Goal: Communication & Community: Ask a question

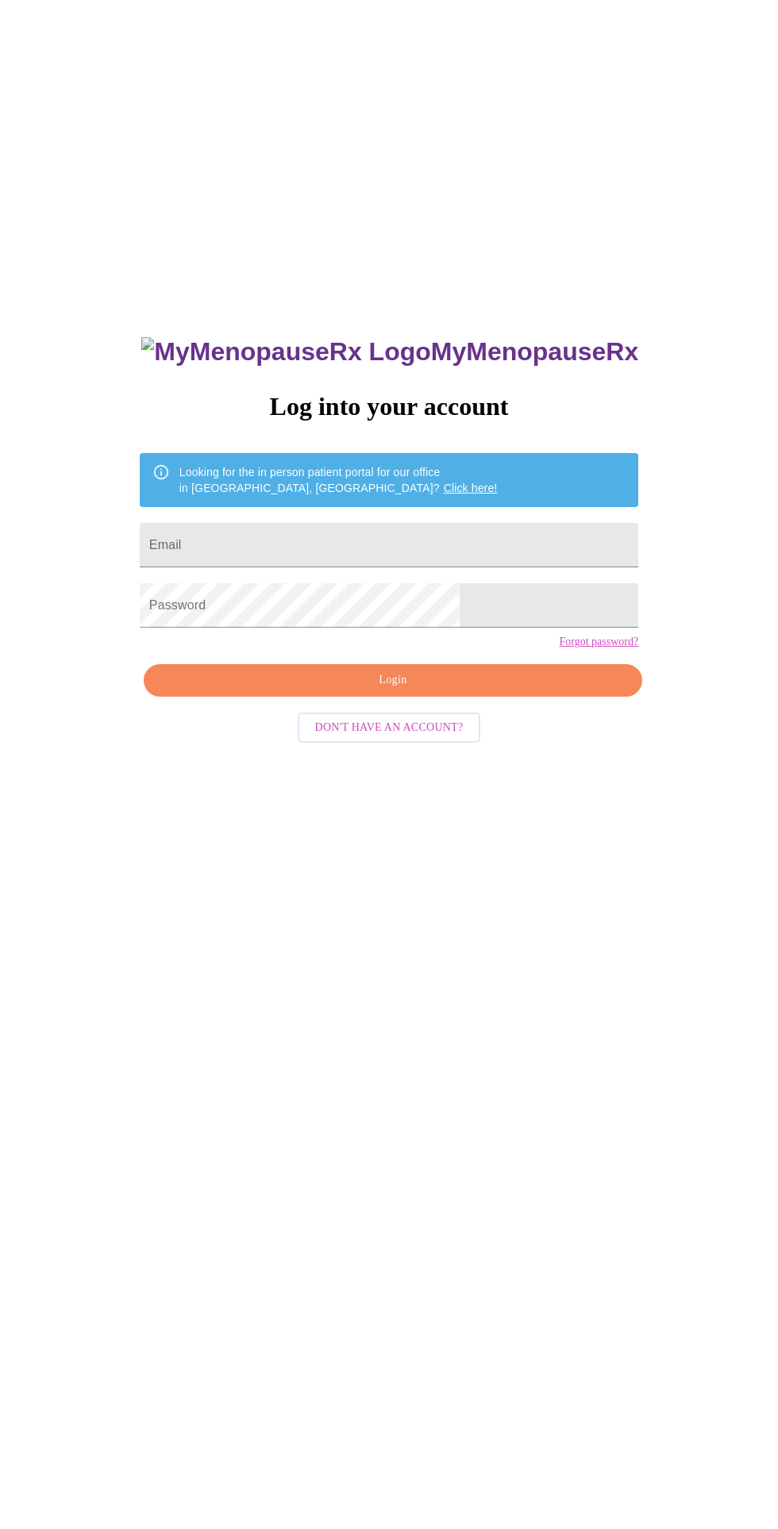
click at [296, 566] on input "Email" at bounding box center [389, 545] width 498 height 44
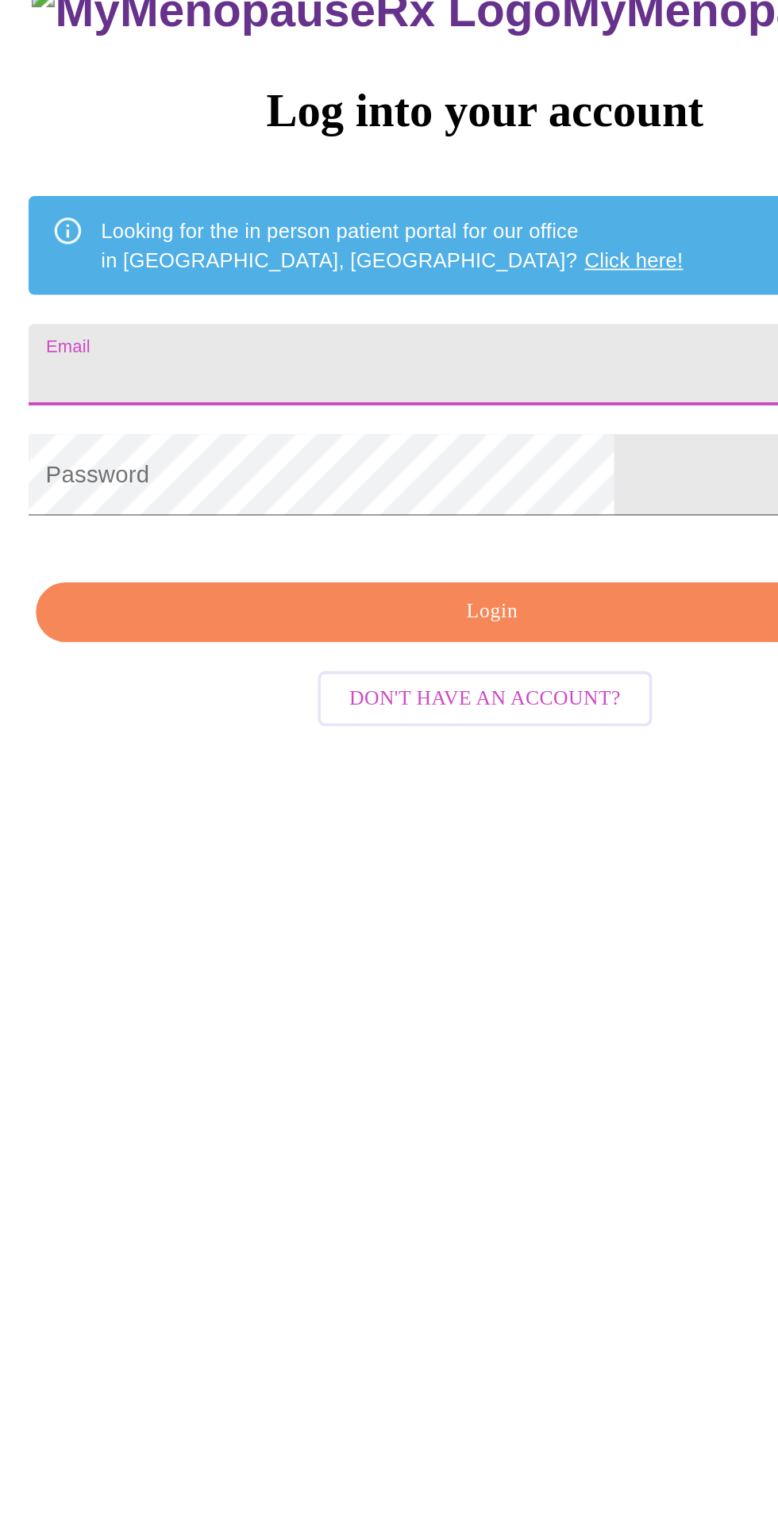
type input "[EMAIL_ADDRESS][DOMAIN_NAME]"
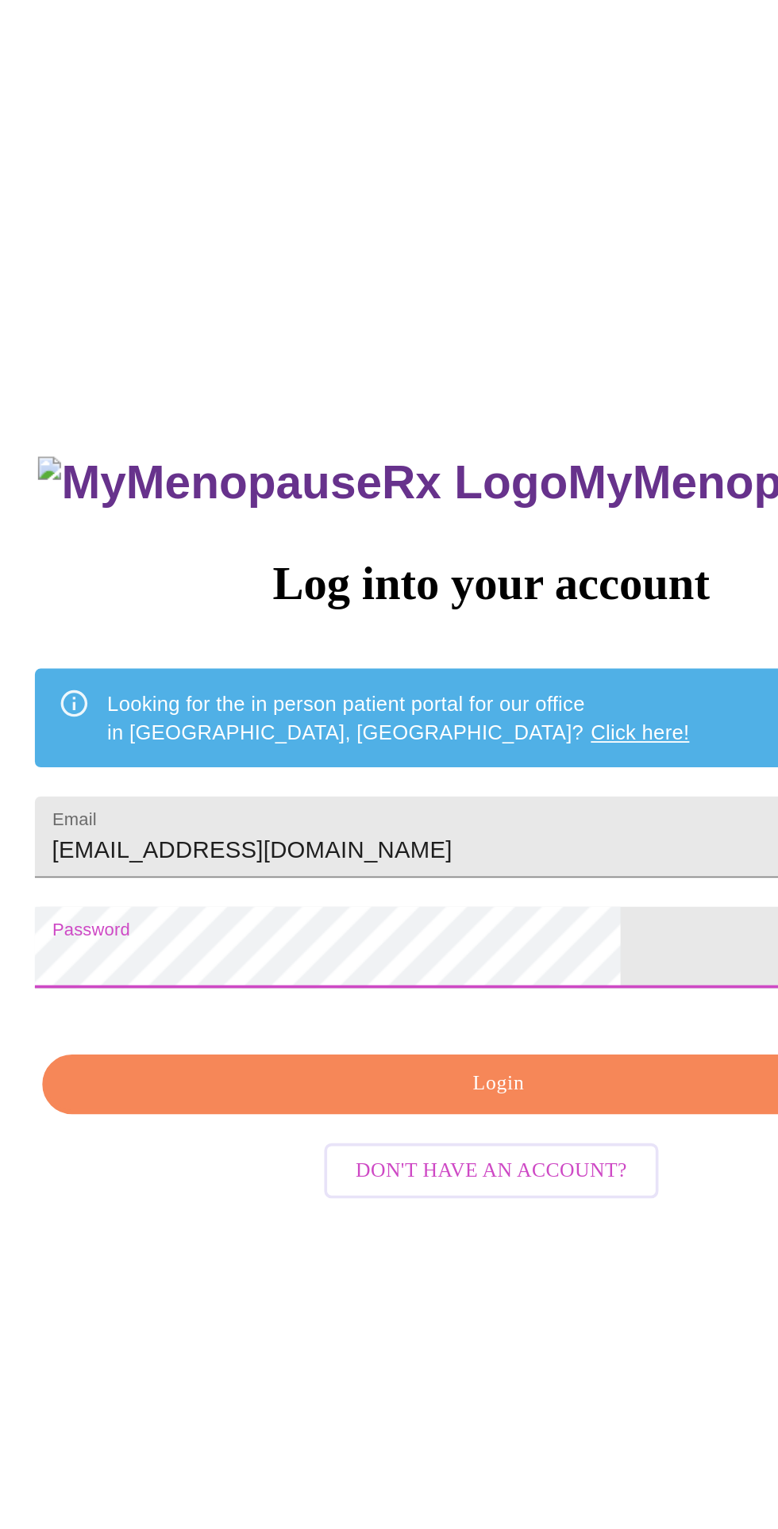
click at [274, 690] on span "Login" at bounding box center [393, 681] width 462 height 20
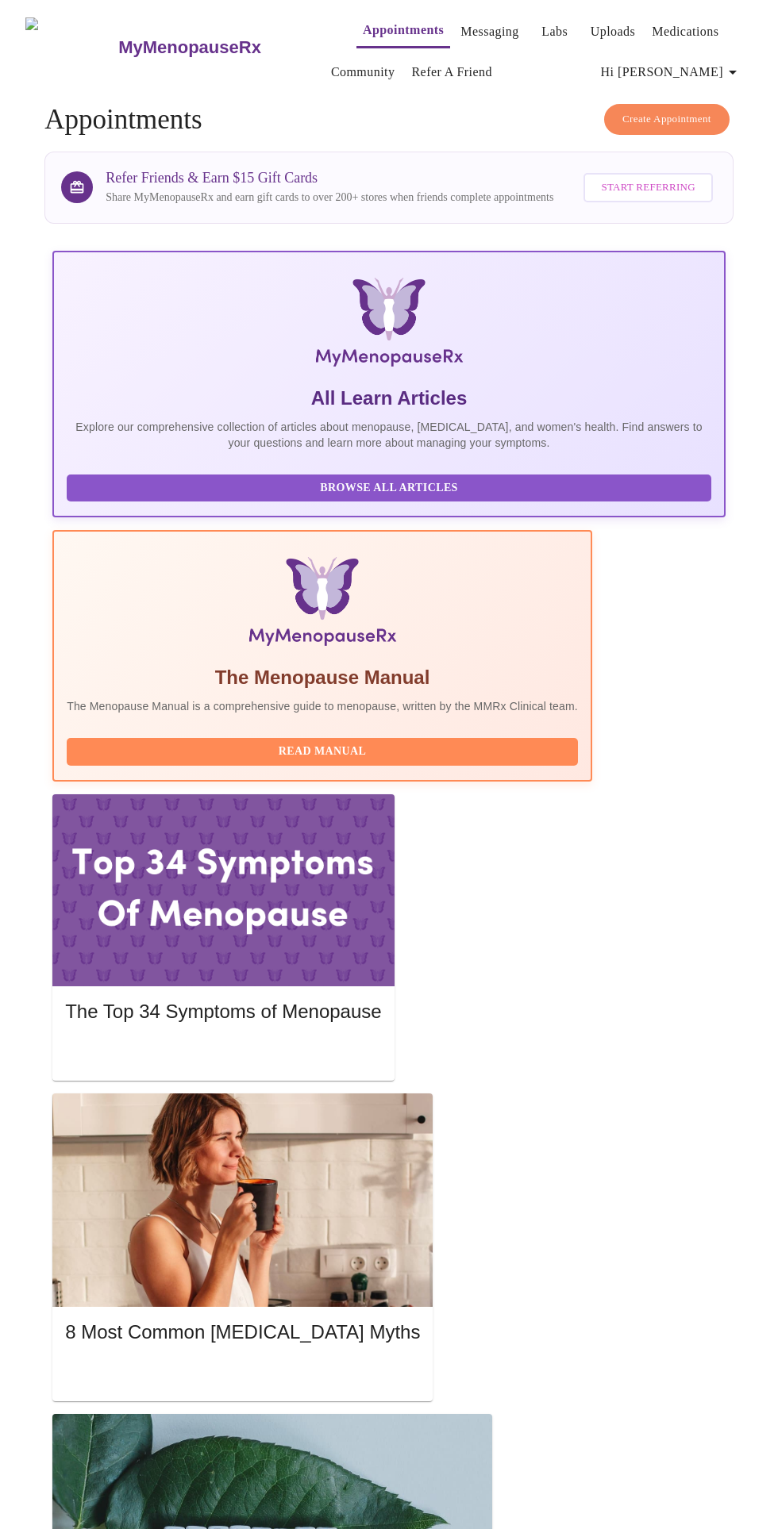
scroll to position [0, 1]
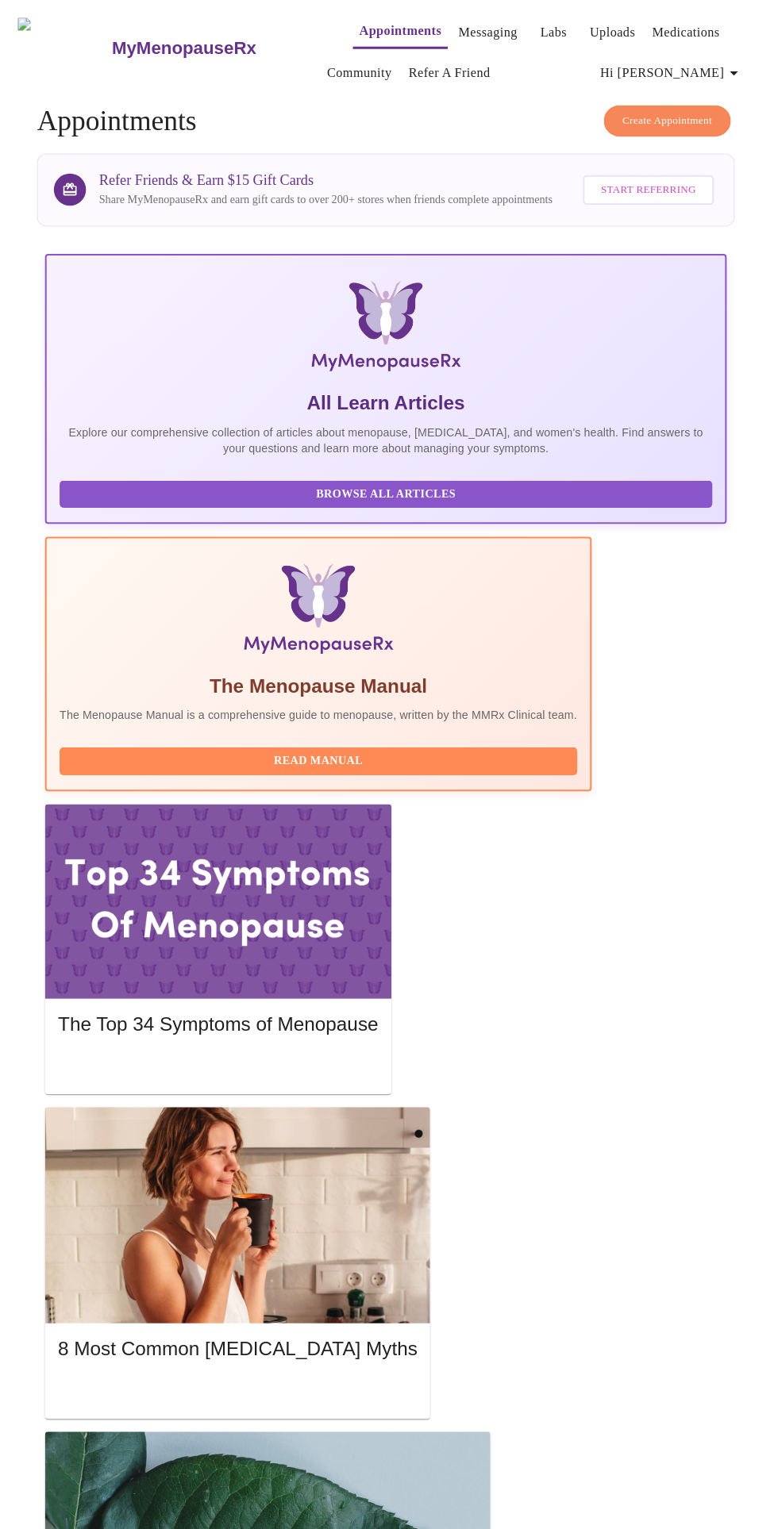
click at [460, 23] on link "Messaging" at bounding box center [489, 32] width 58 height 22
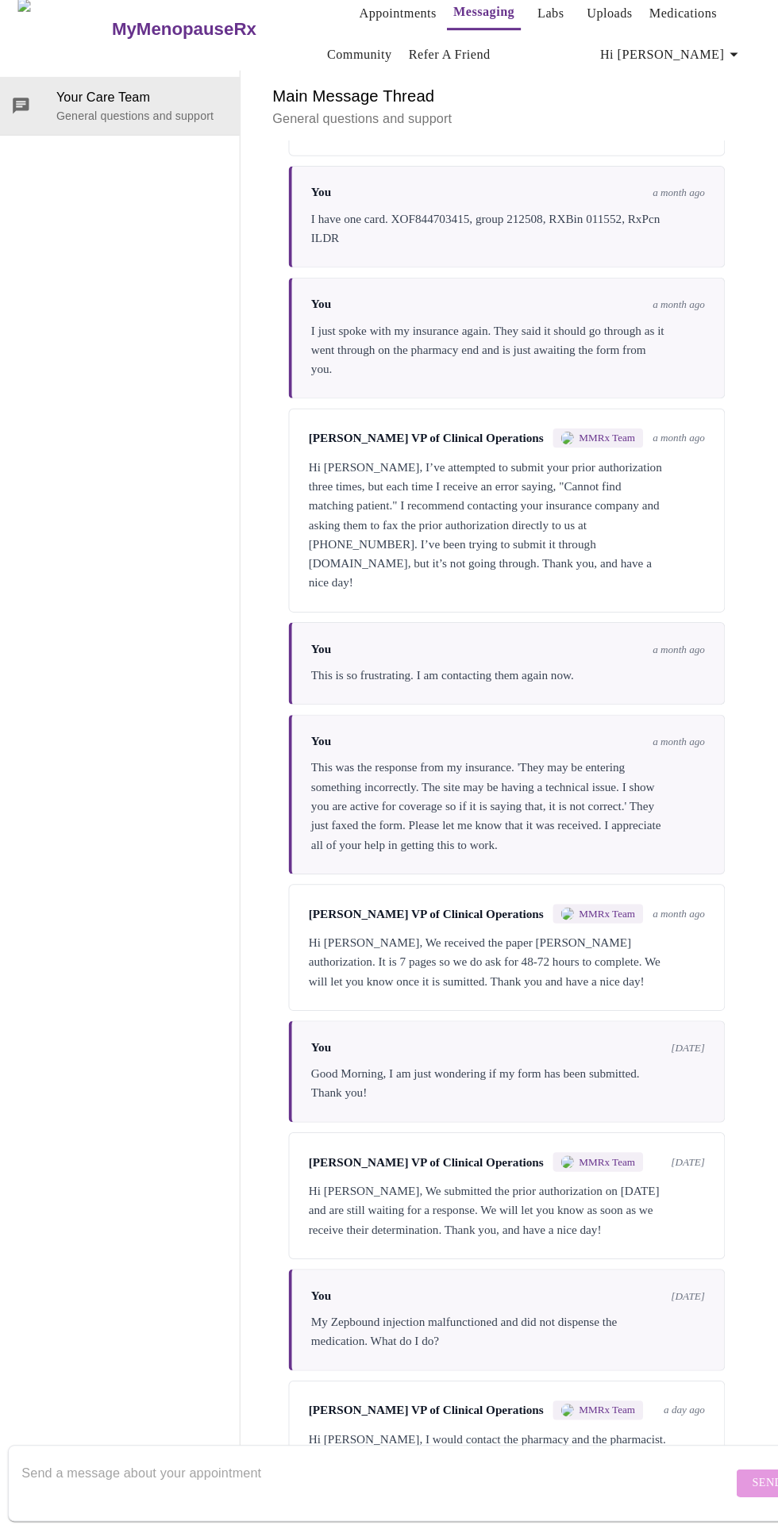
scroll to position [2412, 0]
click at [413, 1464] on textarea "Send a message about your appointment" at bounding box center [380, 1483] width 702 height 51
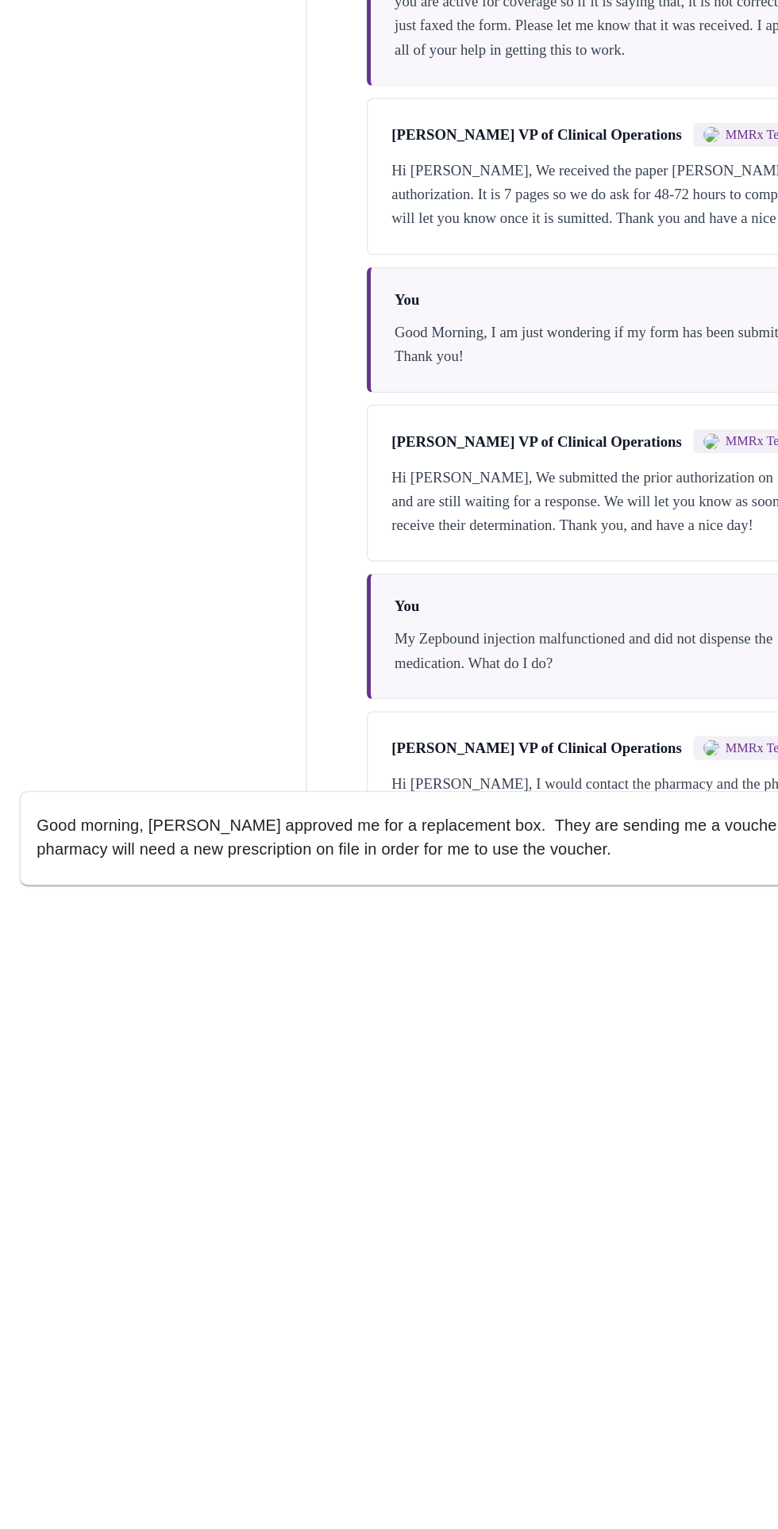
scroll to position [82, 0]
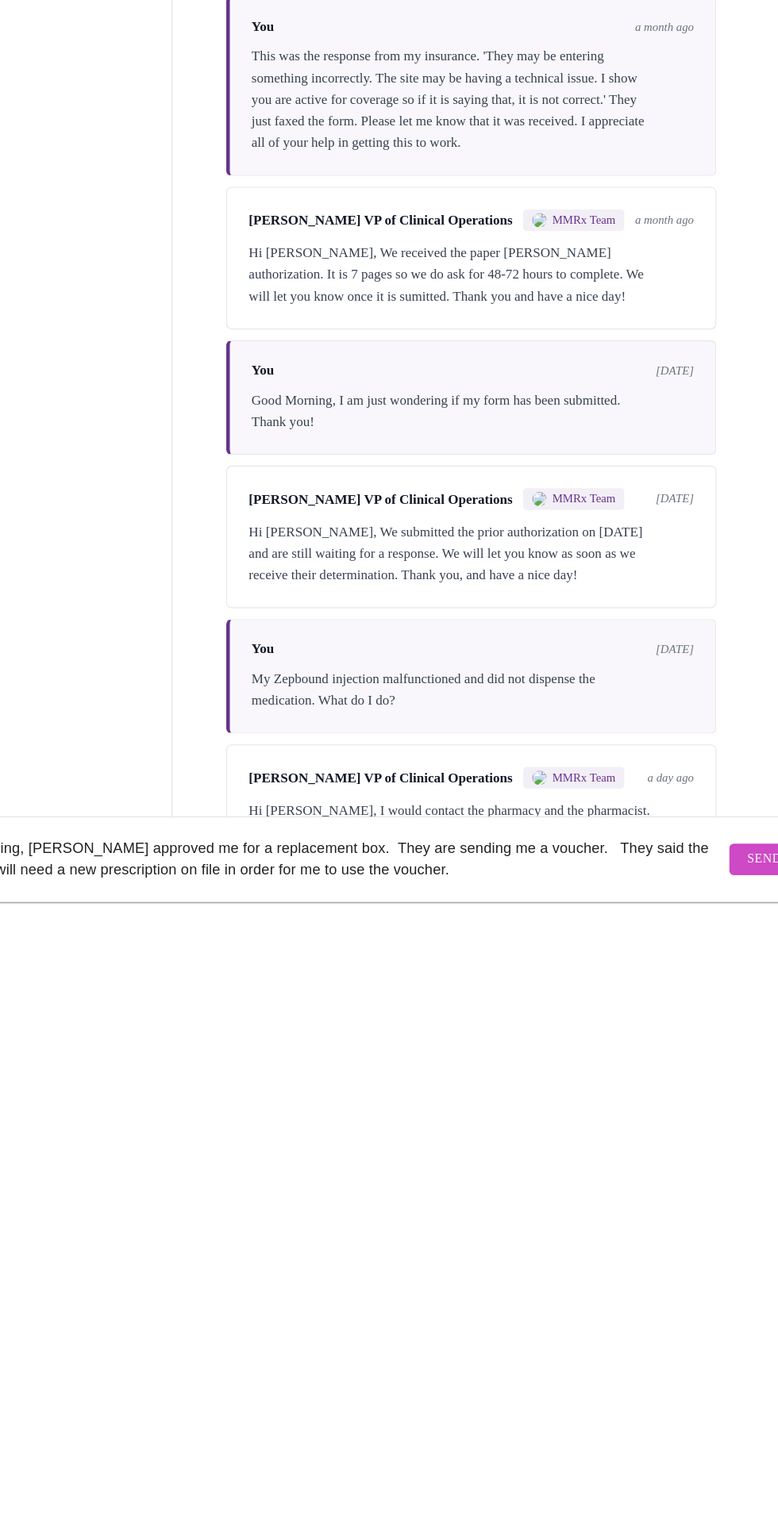
type textarea "Good morning, [PERSON_NAME] approved me for a replacement box. They are sending…"
click at [751, 1474] on span "Send" at bounding box center [766, 1484] width 30 height 20
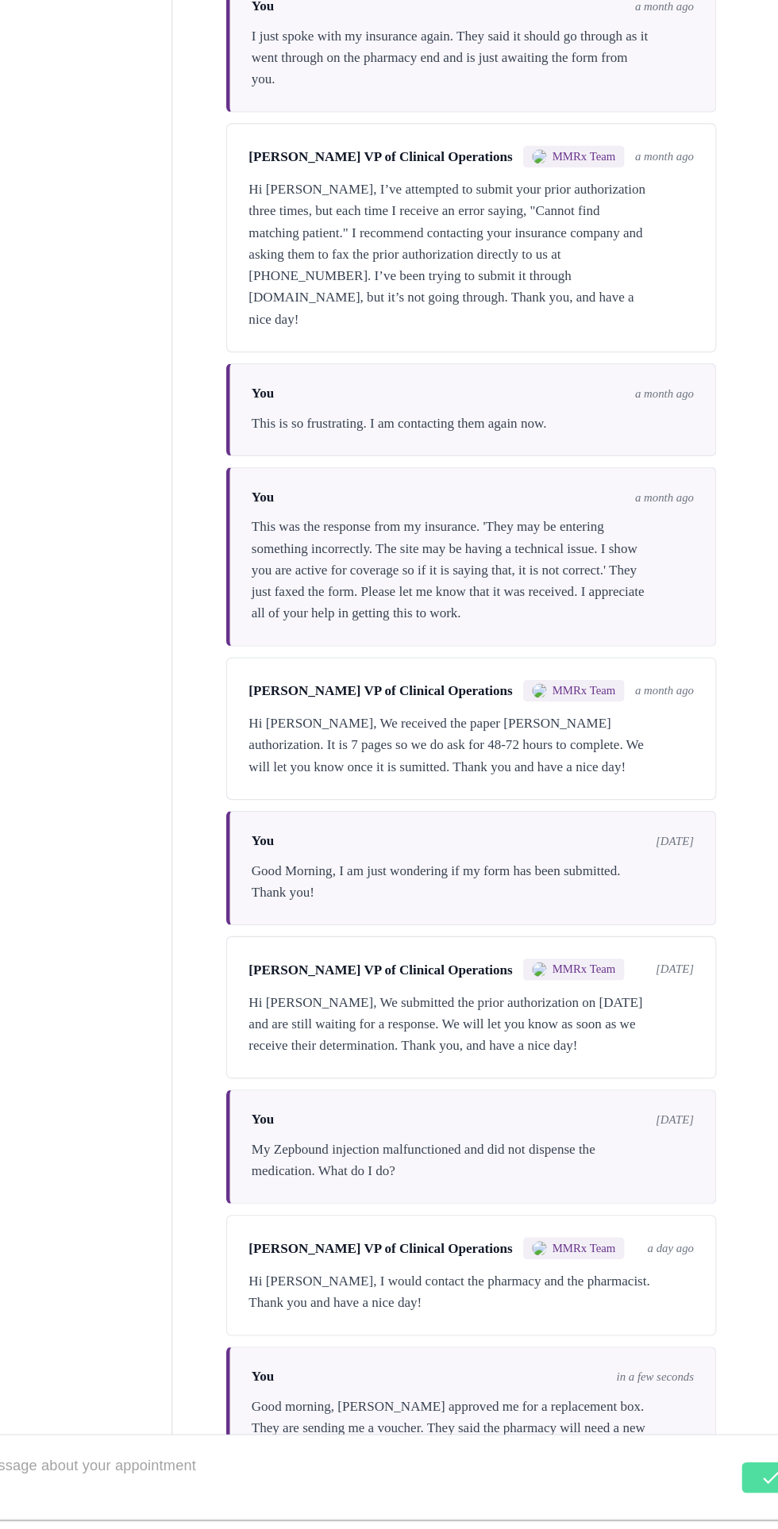
scroll to position [2546, 0]
